Goal: Find specific page/section: Find specific page/section

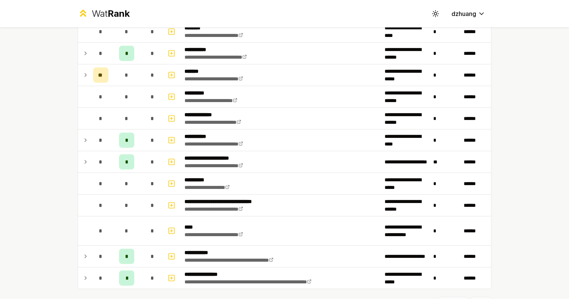
scroll to position [509, 0]
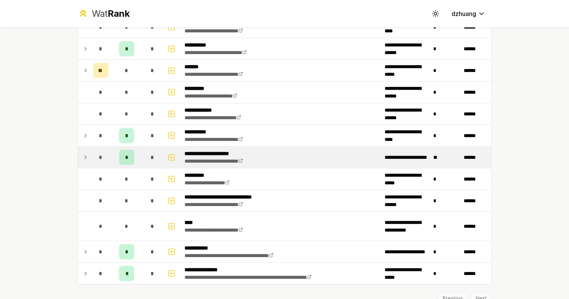
click at [99, 155] on span "*" at bounding box center [100, 157] width 3 height 8
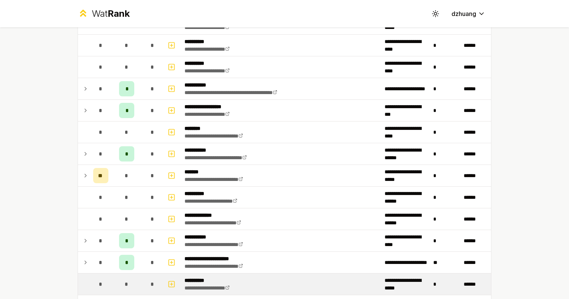
scroll to position [403, 0]
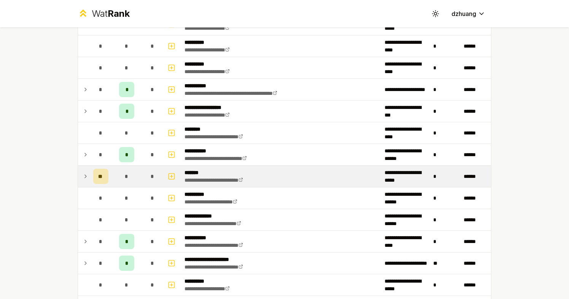
click at [85, 173] on icon at bounding box center [86, 176] width 6 height 9
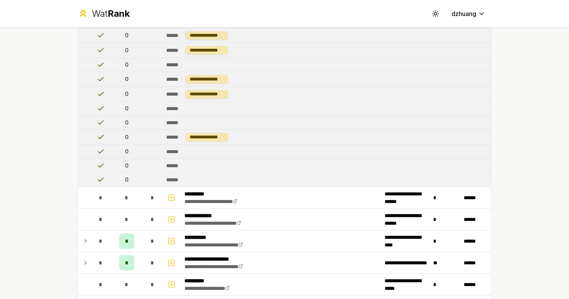
scroll to position [708, 0]
